Goal: Obtain resource: Download file/media

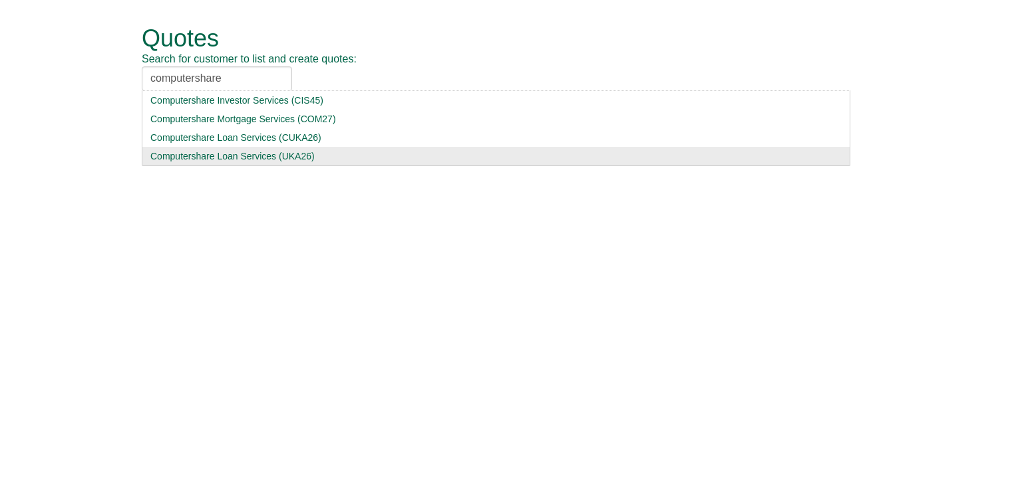
type input "computershare"
click at [219, 153] on div "Computershare Loan Services (UKA26)" at bounding box center [495, 156] width 691 height 13
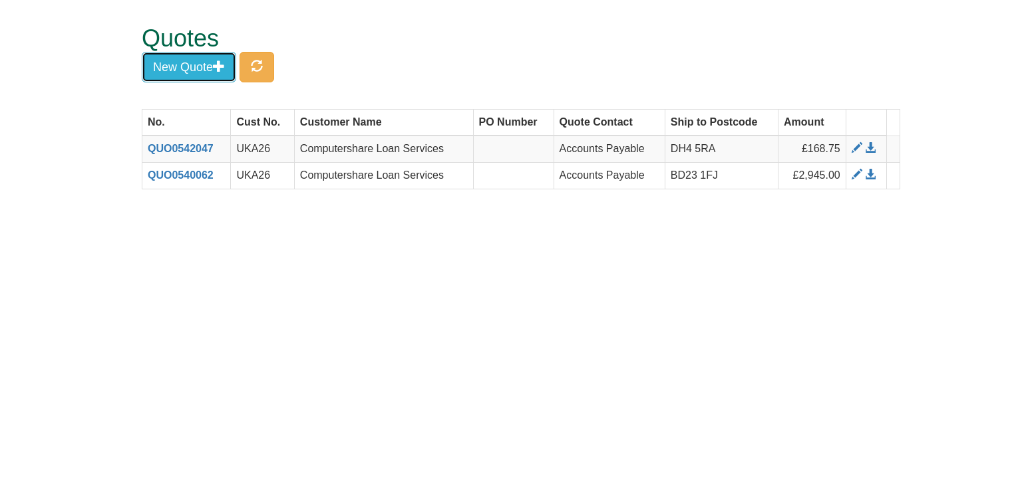
click at [186, 59] on button "New Quote" at bounding box center [189, 67] width 94 height 31
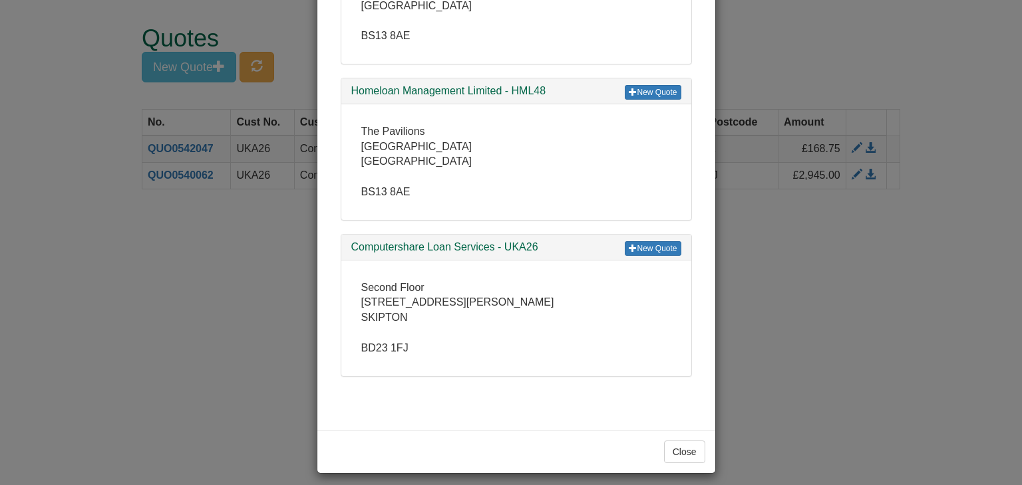
scroll to position [488, 0]
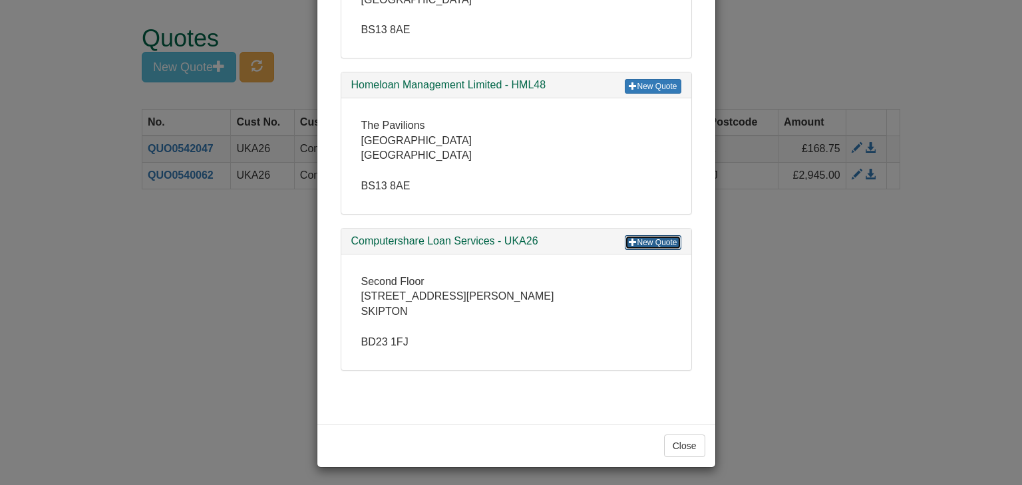
click at [650, 237] on link "New Quote" at bounding box center [652, 242] width 56 height 15
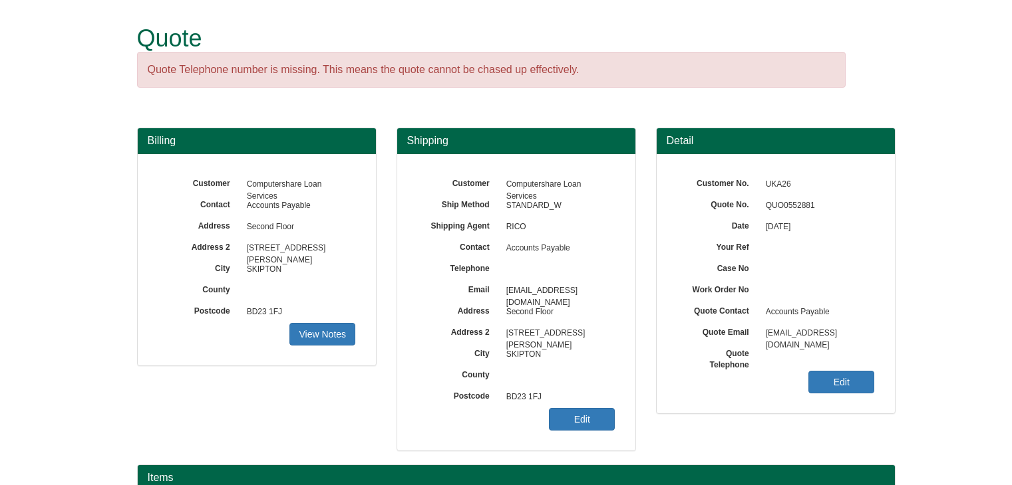
scroll to position [160, 0]
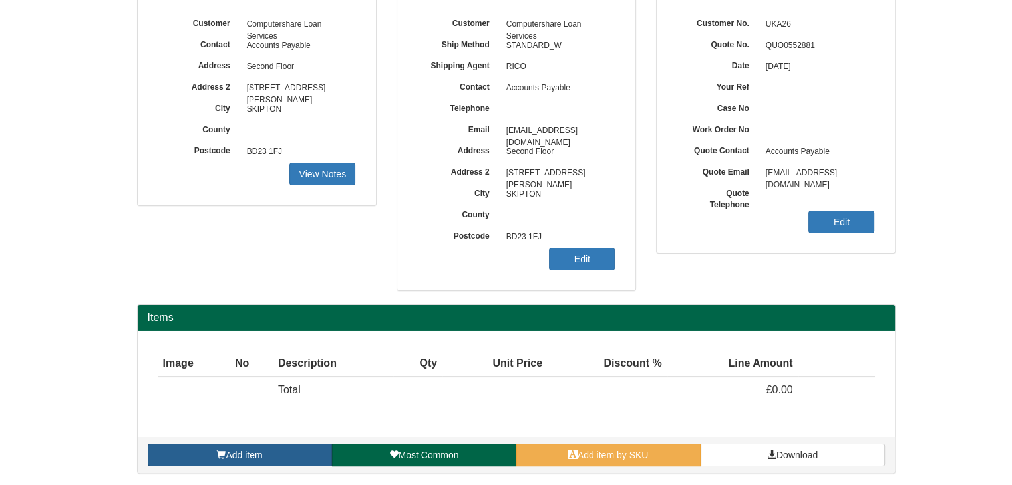
click at [262, 450] on span "Add item" at bounding box center [243, 455] width 37 height 11
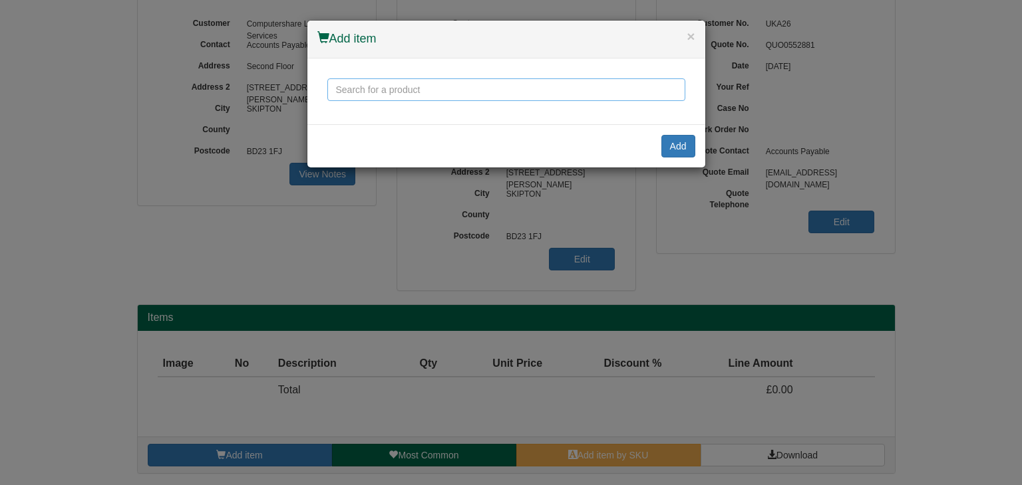
click at [419, 95] on input "text" at bounding box center [506, 89] width 358 height 23
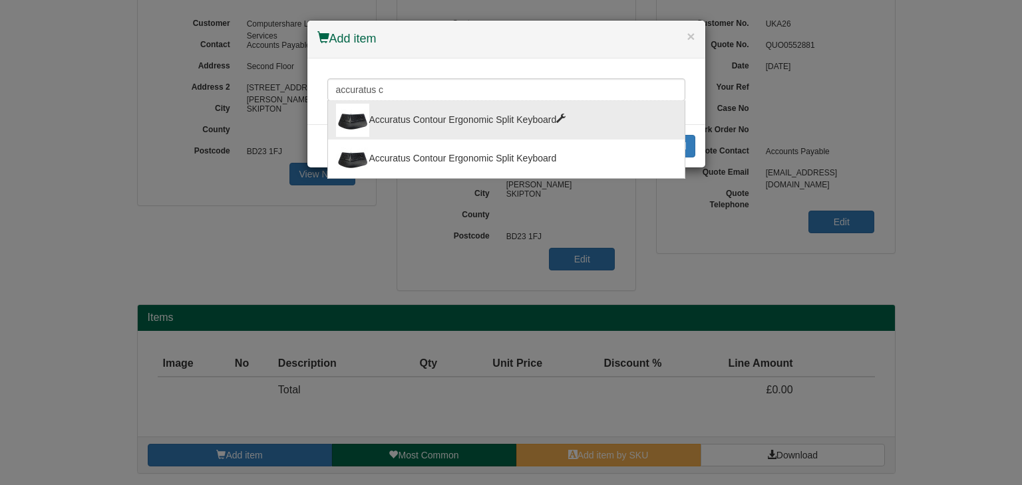
click at [415, 121] on div "Accuratus Contour Ergonomic Split Keyboard" at bounding box center [506, 120] width 341 height 33
type input "Accuratus Contour Ergonomic Split Keyboard"
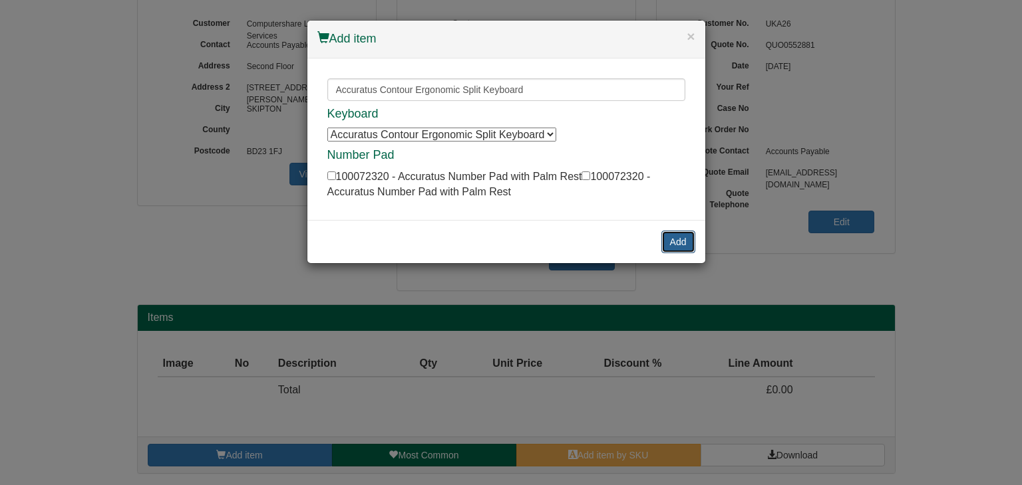
click at [675, 241] on button "Add" at bounding box center [678, 242] width 34 height 23
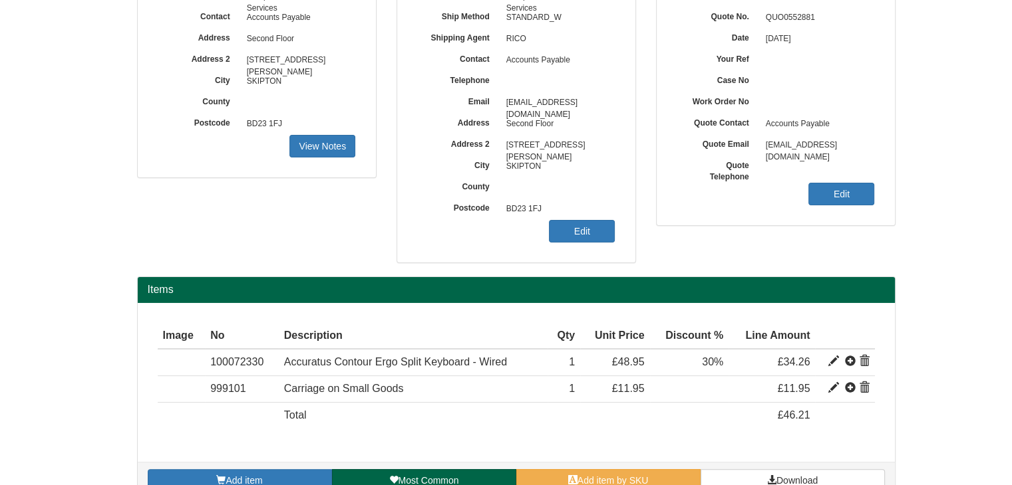
scroll to position [213, 0]
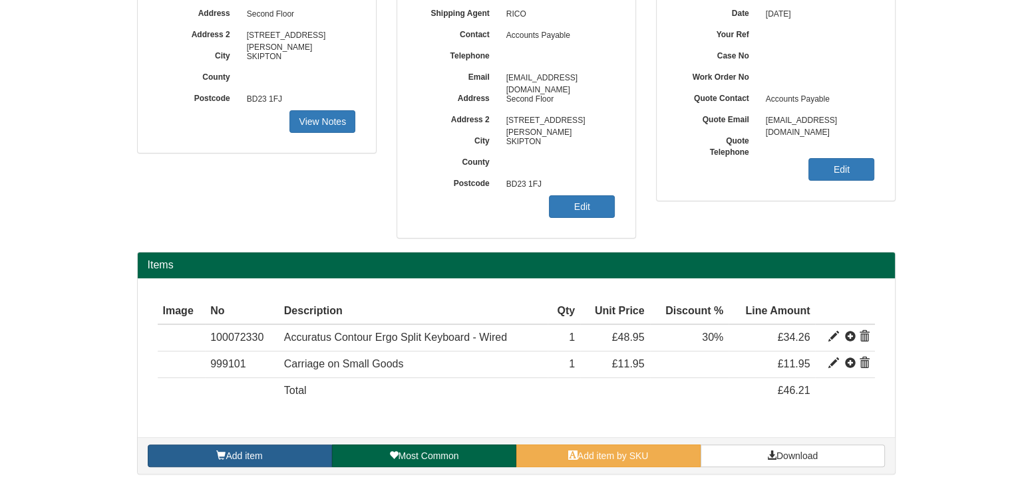
click at [245, 451] on span "Add item" at bounding box center [243, 456] width 37 height 11
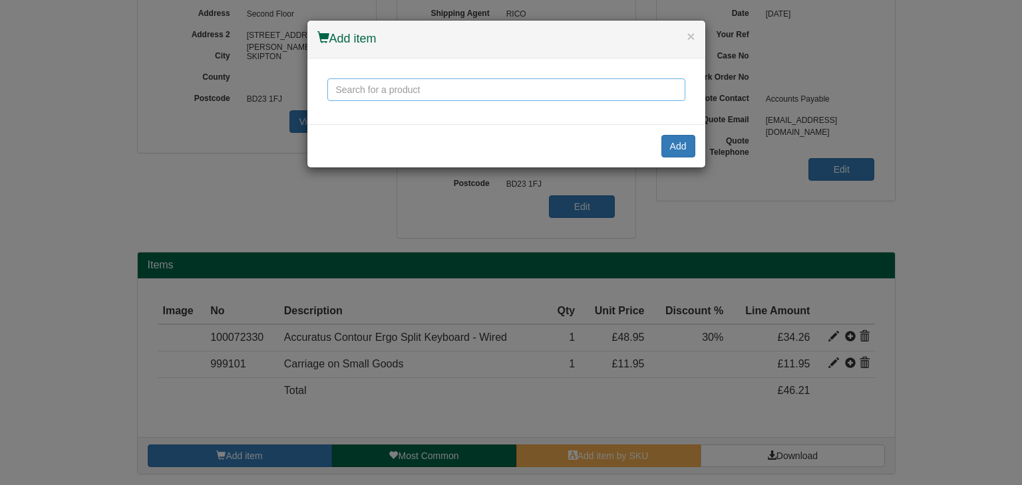
click at [366, 89] on input "text" at bounding box center [506, 89] width 358 height 23
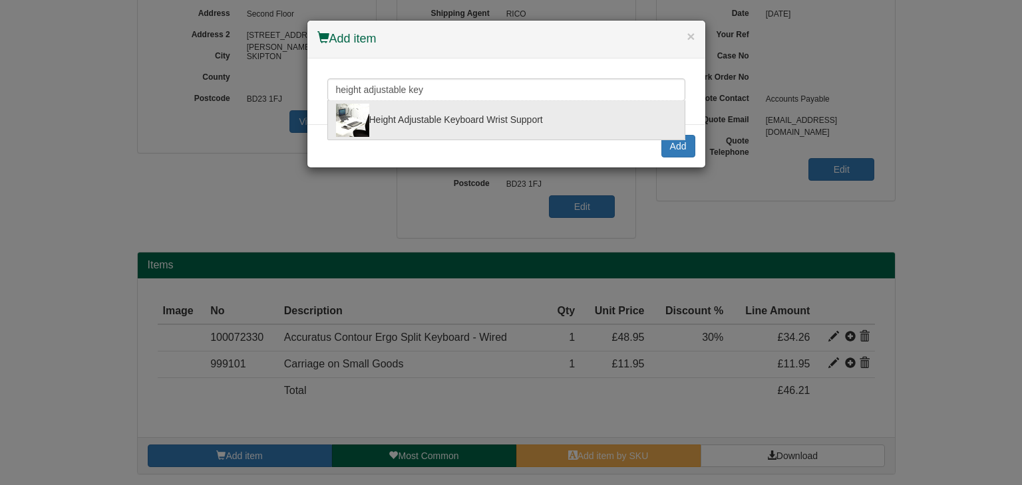
click at [420, 115] on div "Height Adjustable Keyboard Wrist Support" at bounding box center [506, 120] width 341 height 33
type input "Height Adjustable Keyboard Wrist Support"
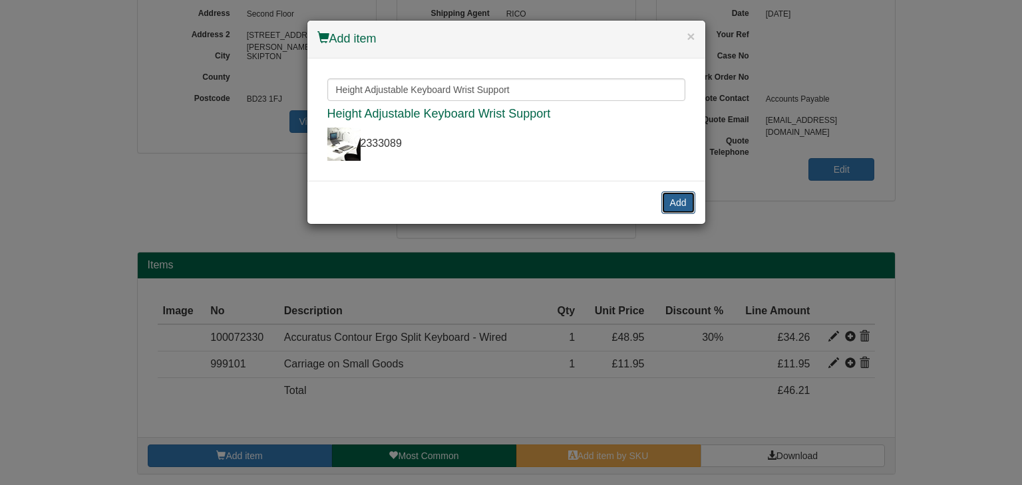
click at [675, 200] on button "Add" at bounding box center [678, 203] width 34 height 23
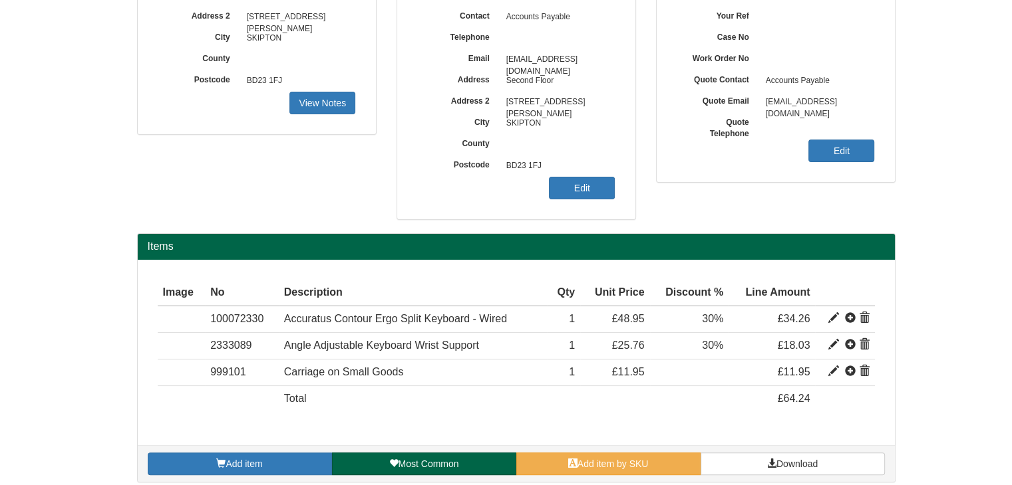
scroll to position [239, 0]
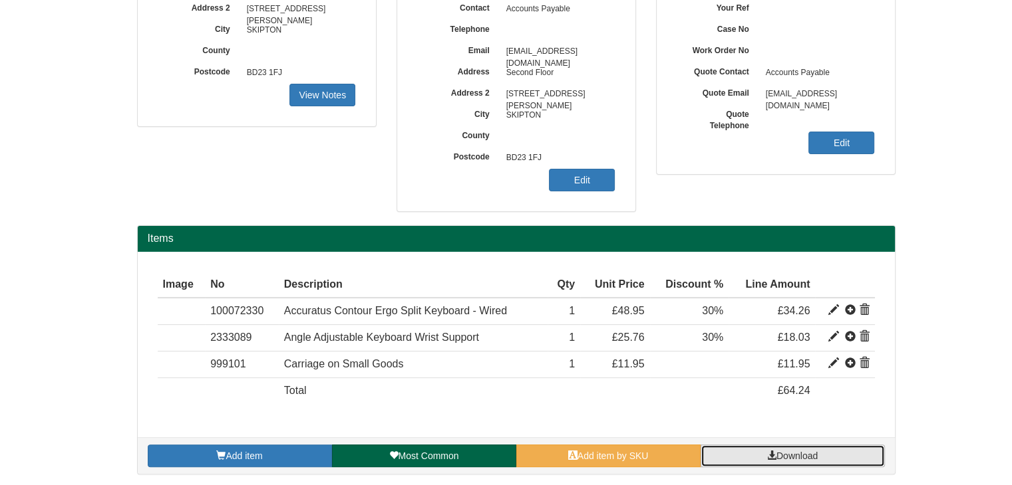
click at [800, 446] on link "Download" at bounding box center [792, 456] width 184 height 23
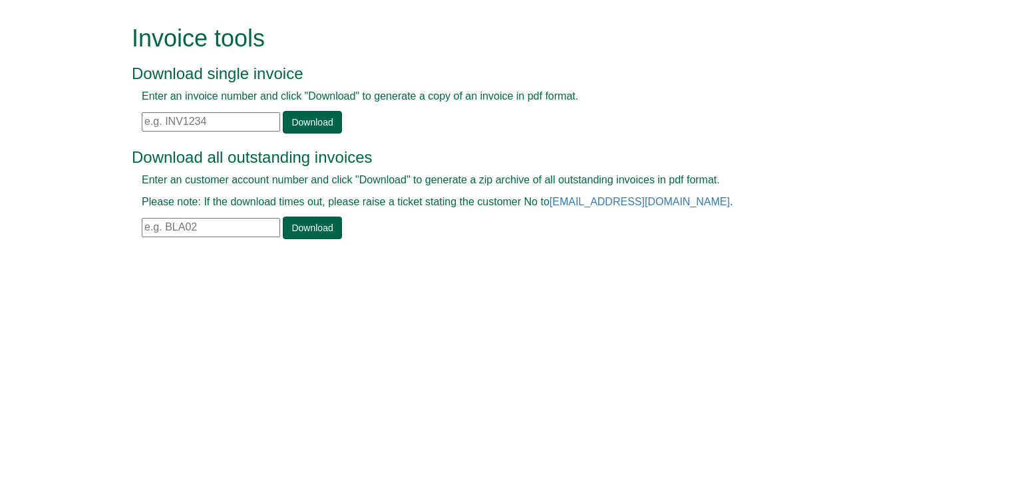
click at [176, 123] on input "text" at bounding box center [211, 121] width 138 height 19
paste input "INV1376903"
type input "INV1376903"
click at [317, 121] on link "Download" at bounding box center [312, 122] width 59 height 23
